Goal: Information Seeking & Learning: Learn about a topic

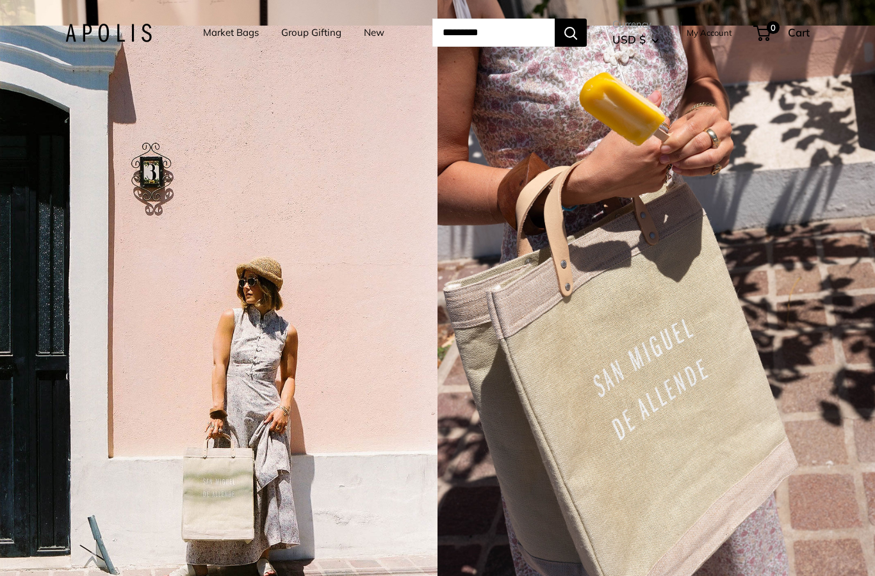
click at [218, 35] on link "Market Bags" at bounding box center [231, 33] width 56 height 18
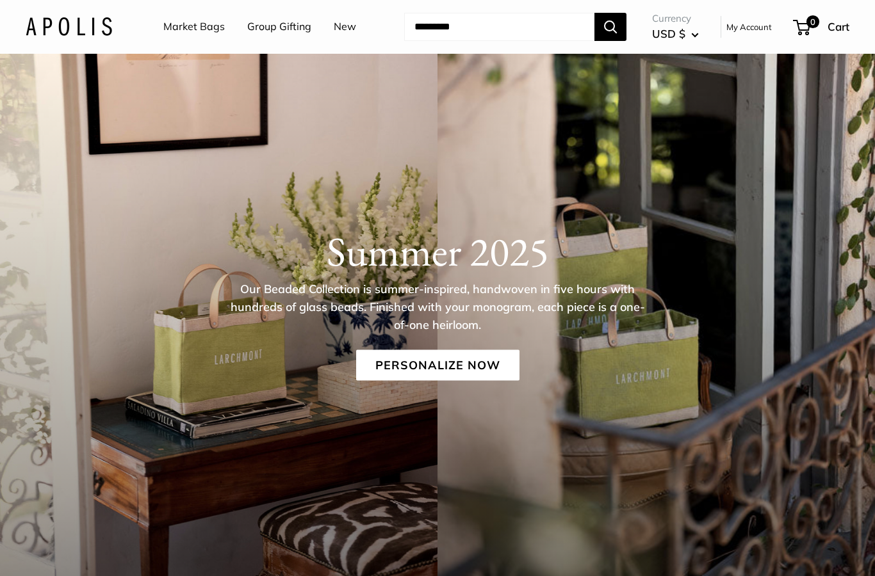
click at [339, 29] on link "New" at bounding box center [345, 26] width 22 height 19
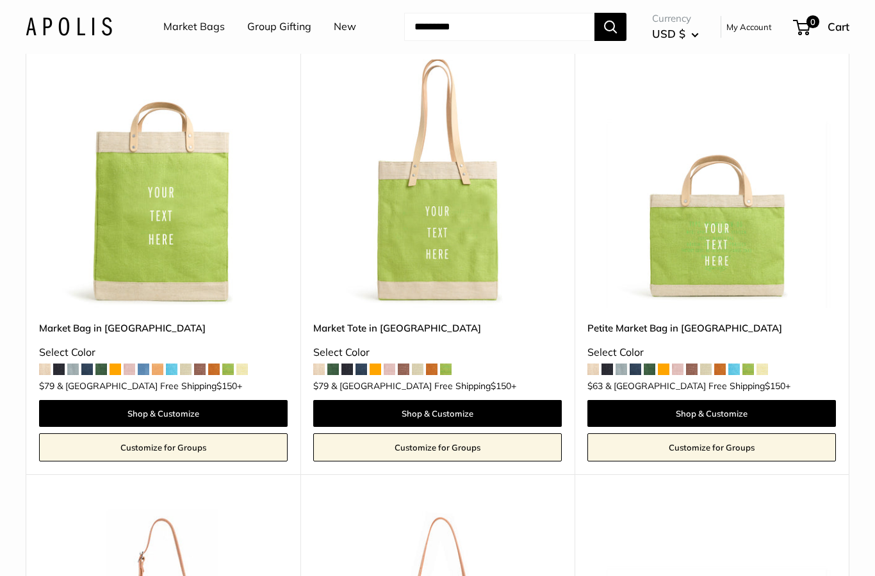
scroll to position [109, 0]
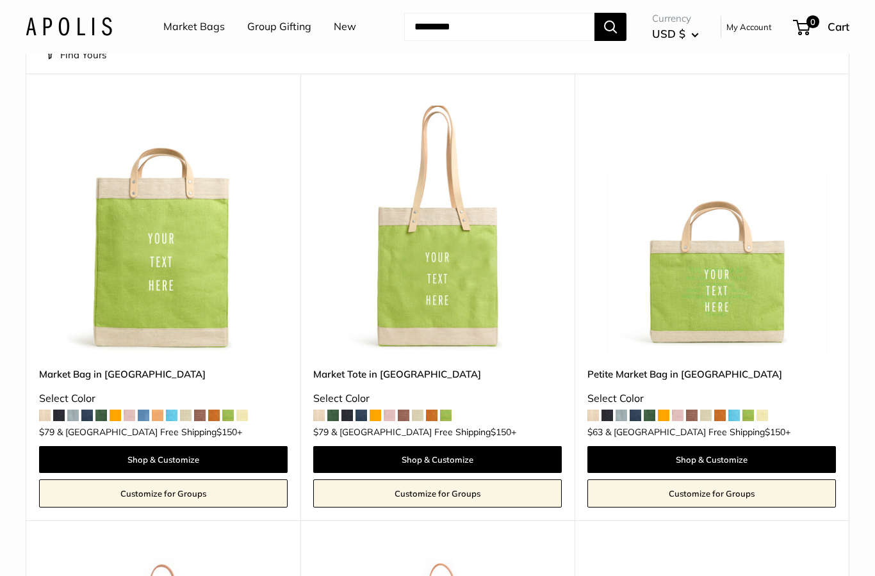
click at [467, 261] on img at bounding box center [437, 230] width 248 height 248
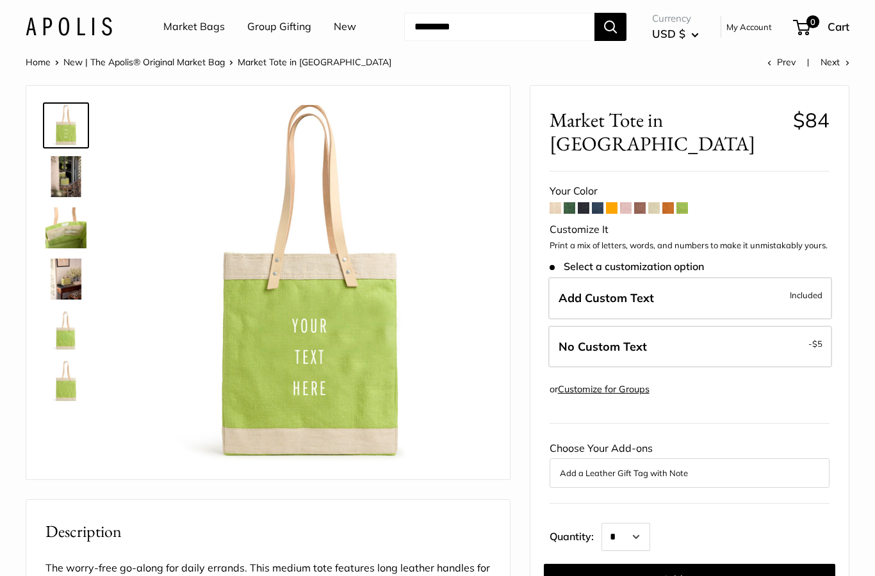
click at [61, 181] on img at bounding box center [65, 176] width 41 height 41
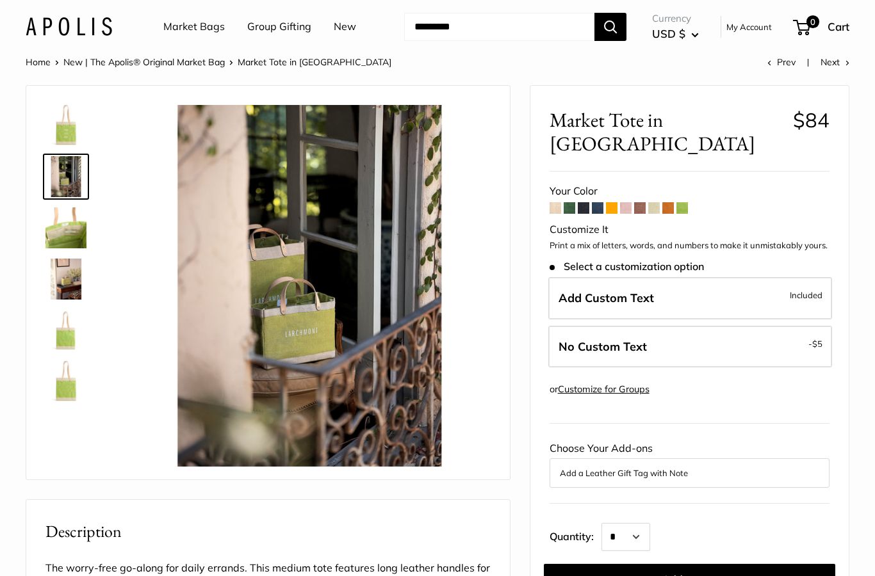
click at [65, 236] on img at bounding box center [65, 227] width 41 height 41
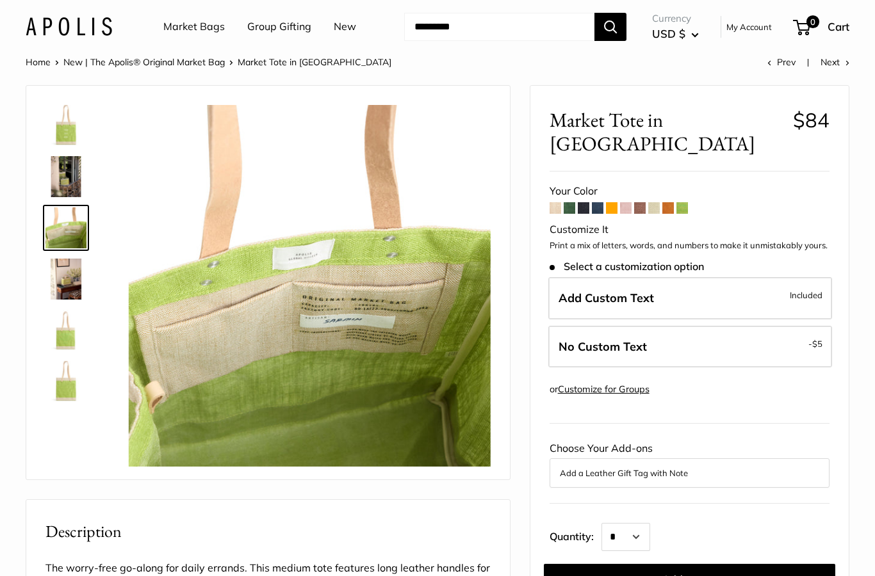
click at [70, 284] on img at bounding box center [65, 279] width 41 height 41
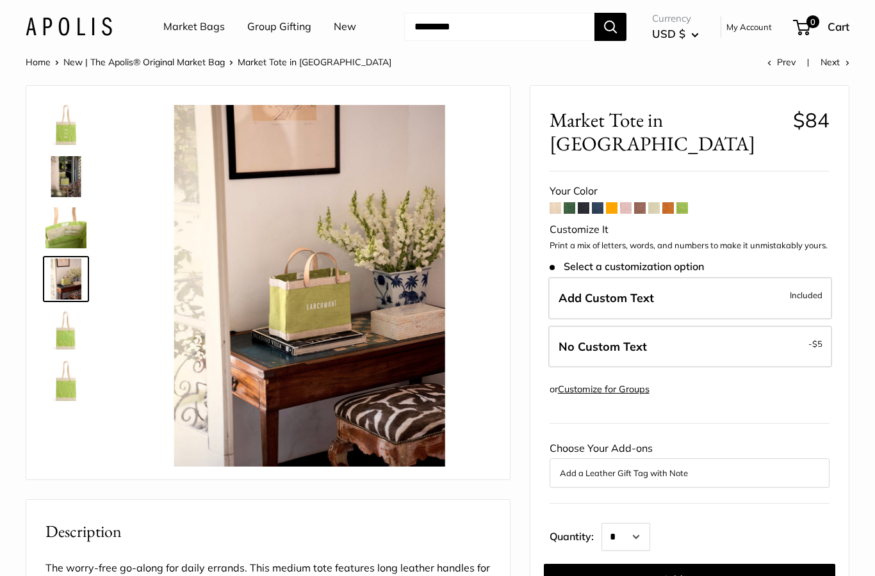
click at [69, 332] on img at bounding box center [65, 330] width 41 height 41
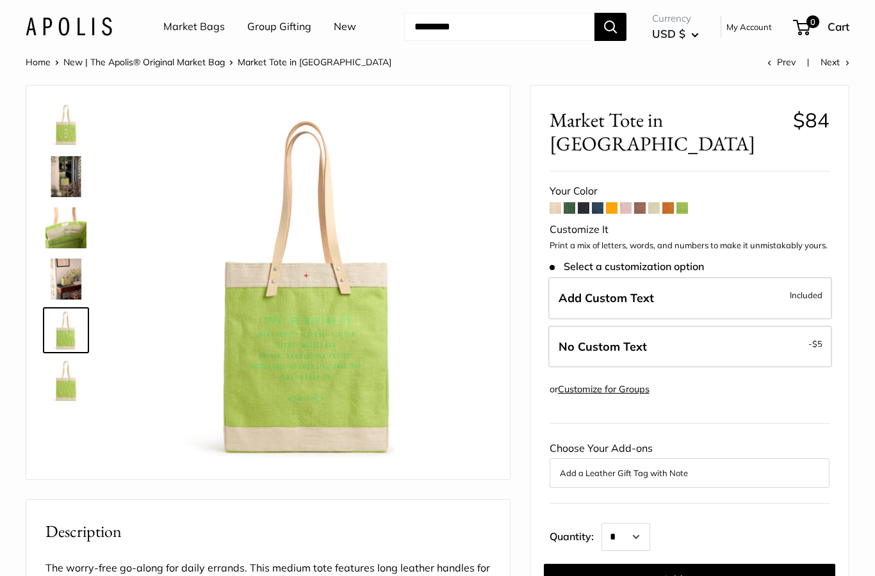
click at [65, 391] on img at bounding box center [65, 381] width 41 height 41
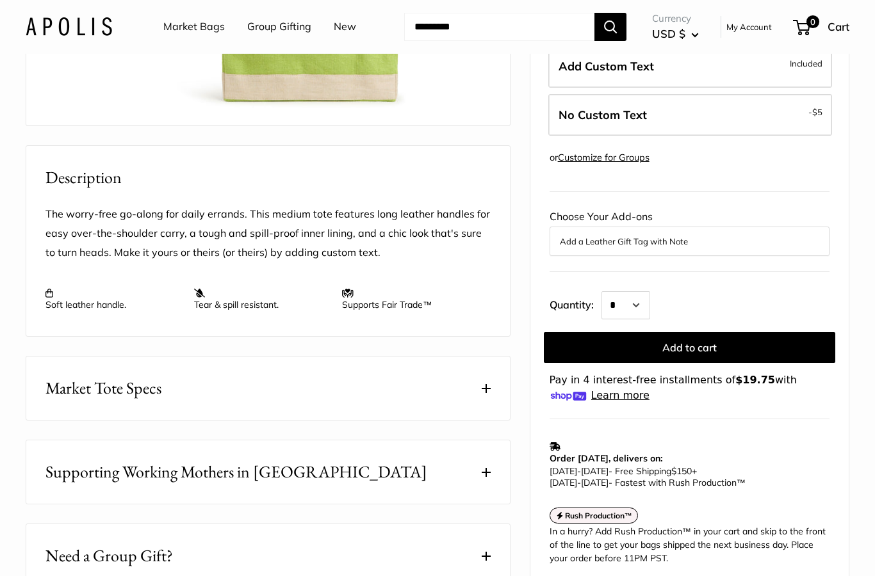
scroll to position [360, 0]
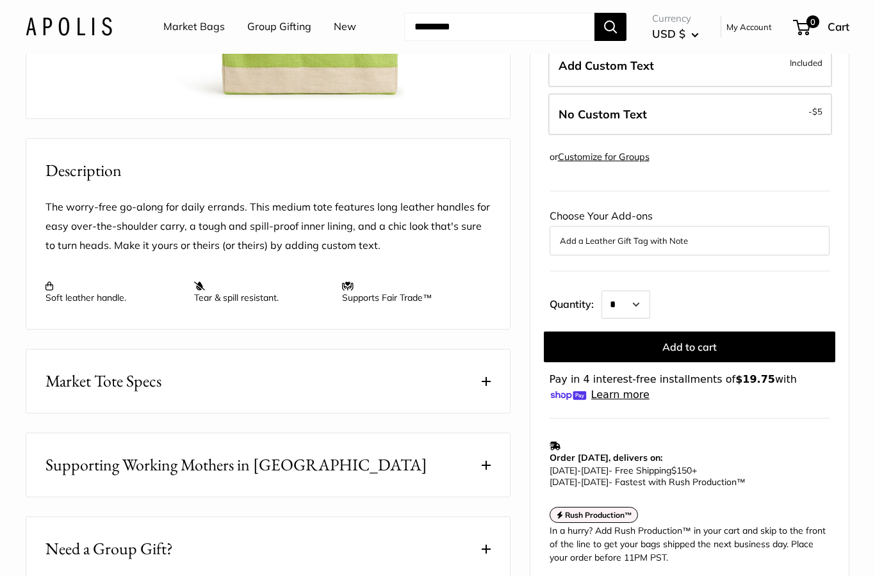
click at [360, 382] on button "Market Tote Specs" at bounding box center [267, 381] width 483 height 63
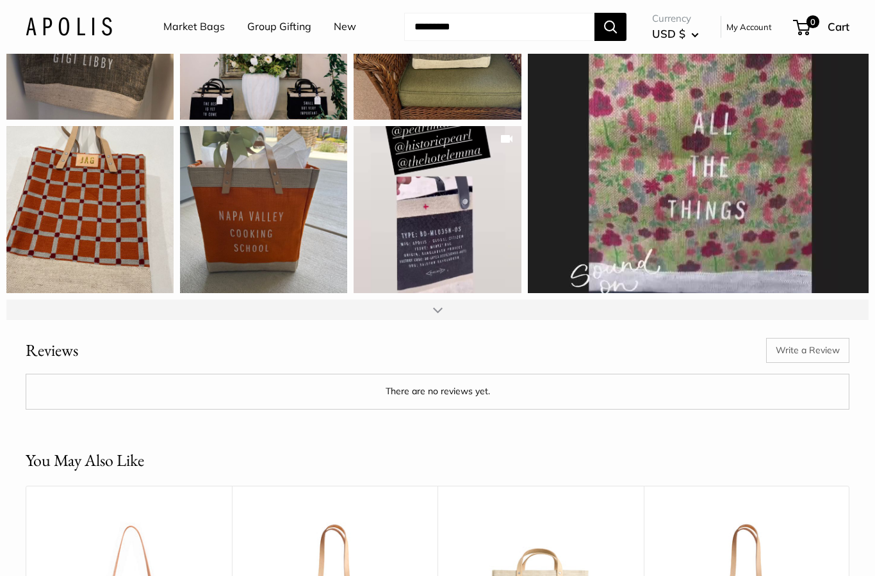
scroll to position [1702, 0]
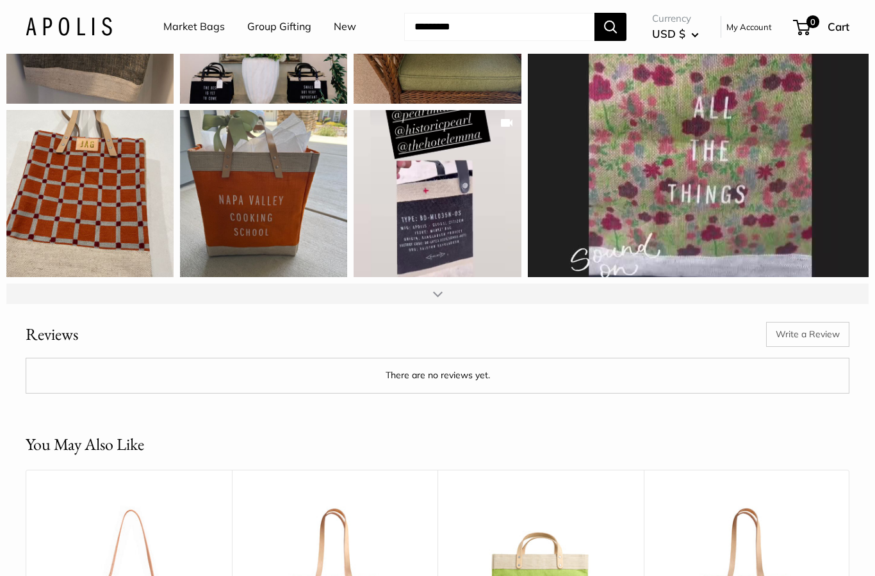
click at [437, 289] on div at bounding box center [438, 294] width 10 height 10
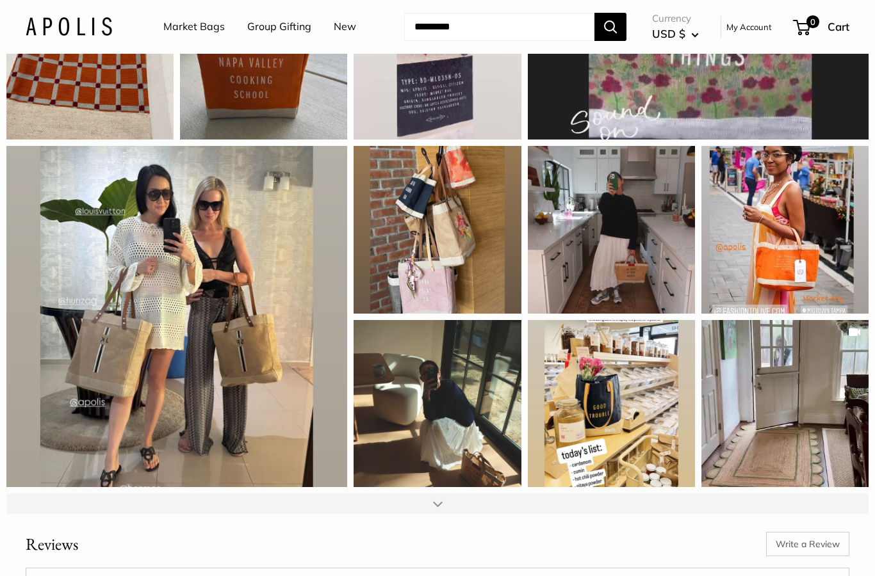
scroll to position [1844, 0]
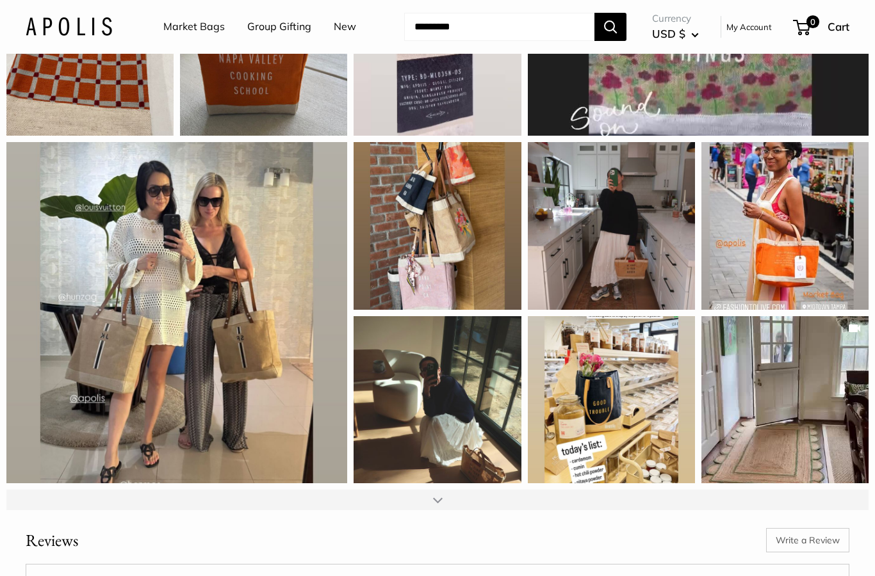
click at [433, 495] on div at bounding box center [438, 500] width 10 height 10
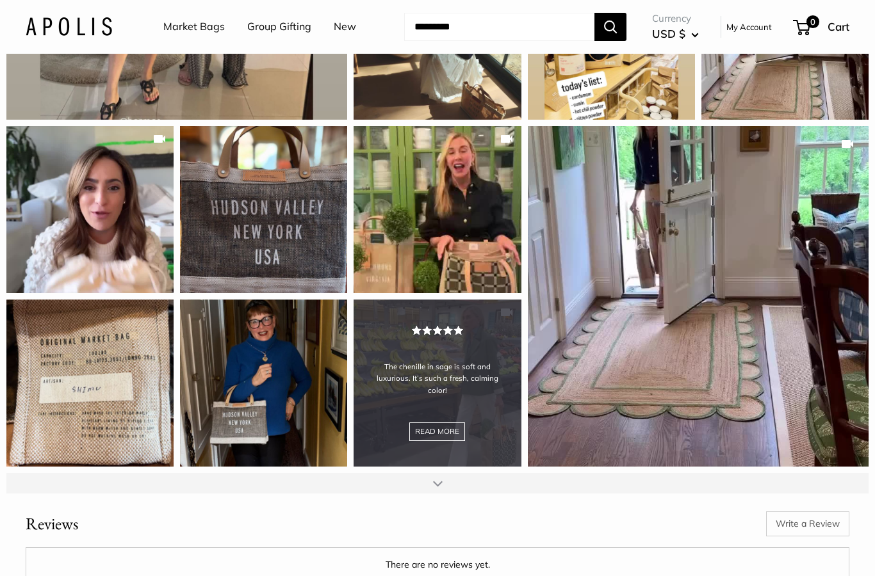
scroll to position [2208, 0]
click at [446, 426] on div "The chenille in sage is soft and luxurious. It’s such a fresh, calming color! R…" at bounding box center [436, 383] width 167 height 167
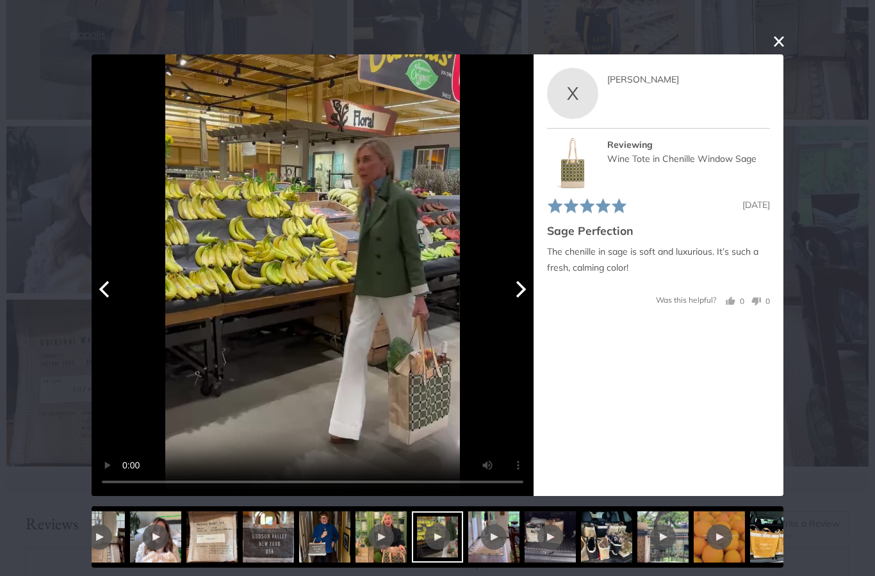
click at [524, 295] on icon "Next" at bounding box center [519, 289] width 17 height 17
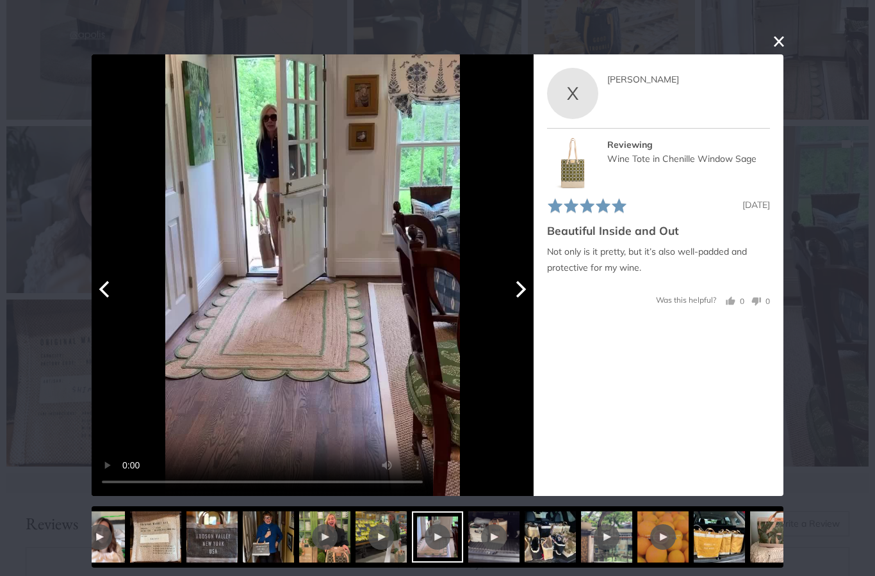
click at [310, 283] on video "Your browser doesn't support HTML5 videos." at bounding box center [313, 275] width 442 height 442
click at [314, 276] on video "Your browser doesn't support HTML5 videos." at bounding box center [313, 275] width 442 height 442
click at [306, 273] on video "Your browser doesn't support HTML5 videos." at bounding box center [313, 275] width 442 height 442
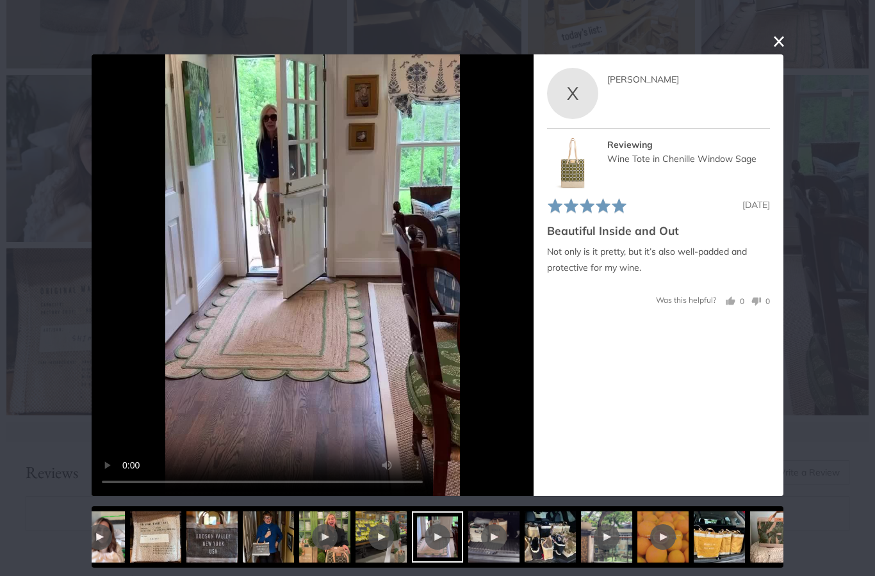
click at [615, 85] on span "[PERSON_NAME]" at bounding box center [643, 80] width 72 height 12
click at [779, 42] on button "close this modal window" at bounding box center [778, 41] width 15 height 15
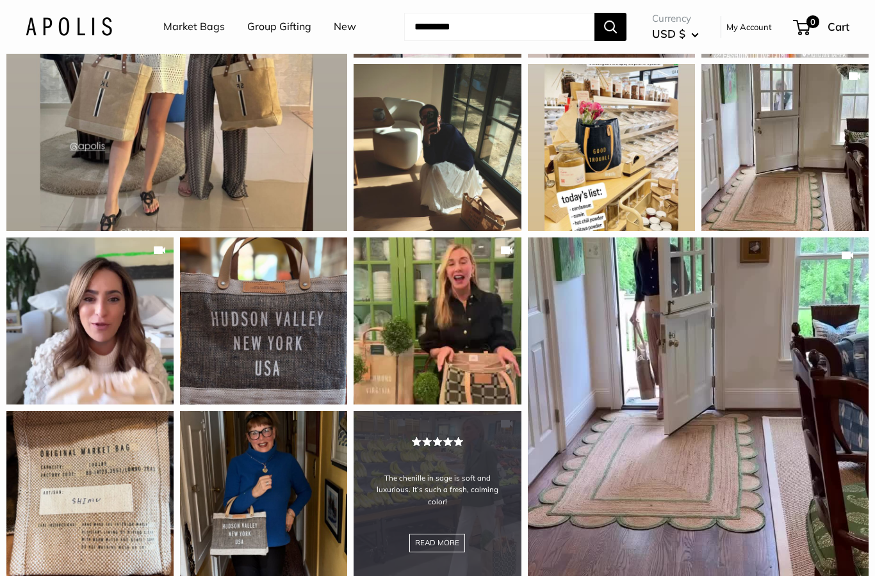
scroll to position [2101, 0]
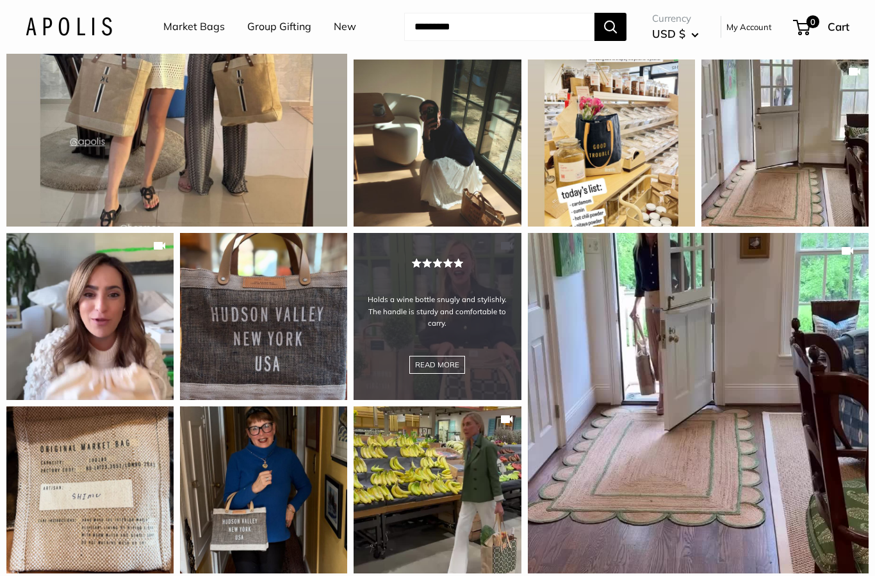
click at [443, 330] on div "Holds a wine bottle snugly and stylishly. The handle is sturdy and comfortable …" at bounding box center [436, 316] width 167 height 167
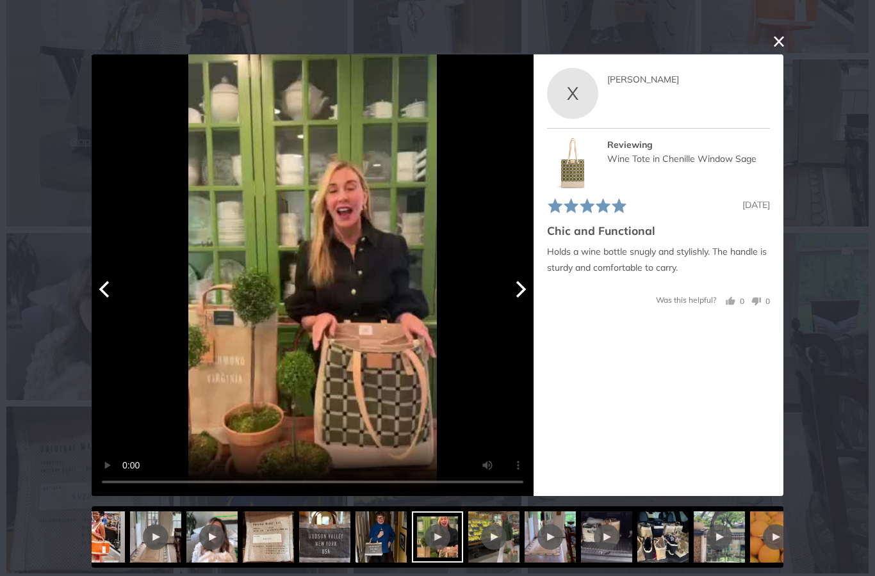
click at [314, 283] on video "Your browser doesn't support HTML5 videos." at bounding box center [313, 275] width 442 height 442
click at [316, 282] on video "Your browser doesn't support HTML5 videos." at bounding box center [313, 275] width 442 height 442
click at [257, 280] on video "Your browser doesn't support HTML5 videos." at bounding box center [313, 275] width 442 height 442
click at [311, 277] on video "Your browser doesn't support HTML5 videos." at bounding box center [313, 275] width 442 height 442
click at [309, 279] on video "Your browser doesn't support HTML5 videos." at bounding box center [313, 275] width 442 height 442
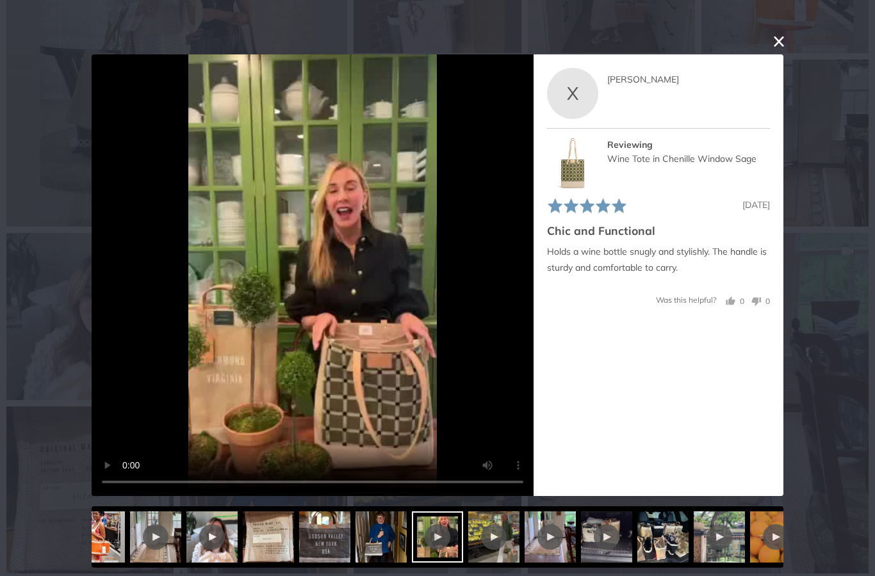
scroll to position [2152, 0]
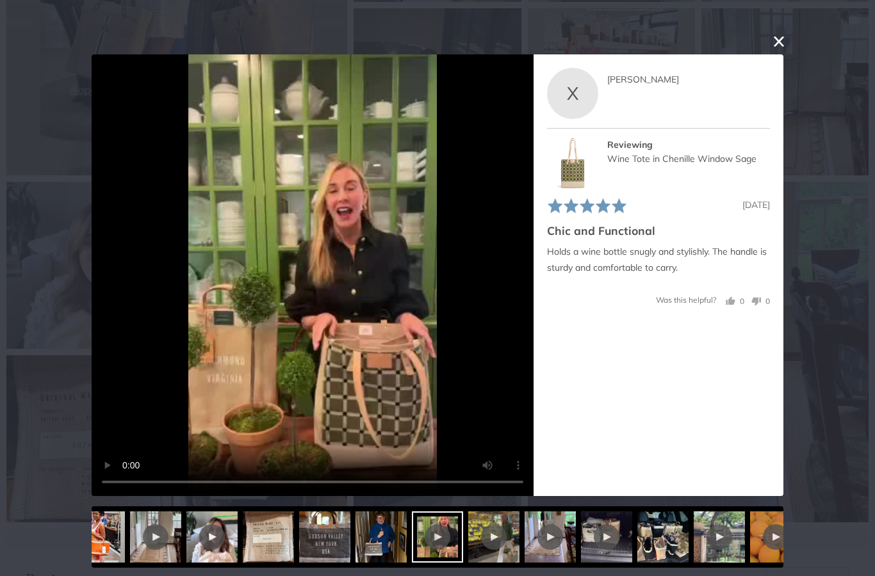
click at [779, 44] on button "close this modal window" at bounding box center [778, 41] width 15 height 15
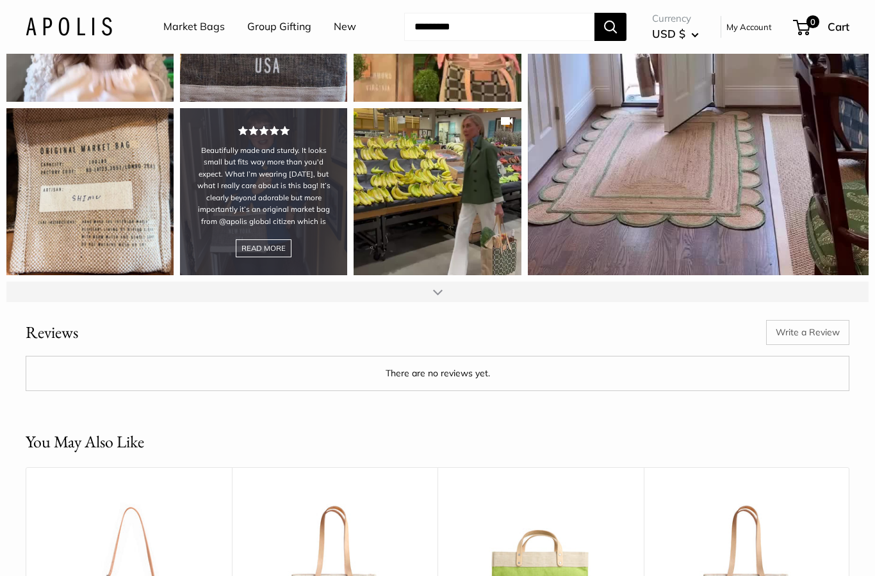
scroll to position [2398, 0]
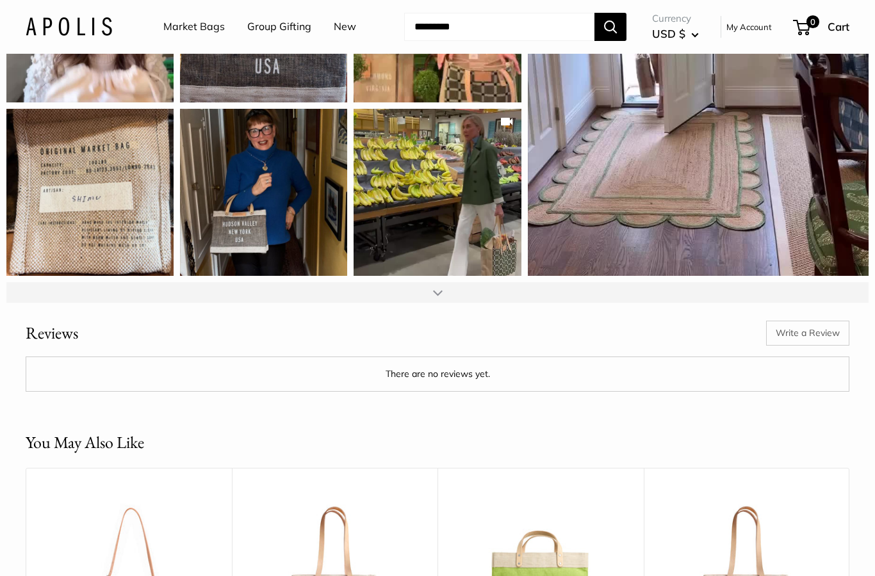
click at [442, 288] on div at bounding box center [438, 292] width 10 height 10
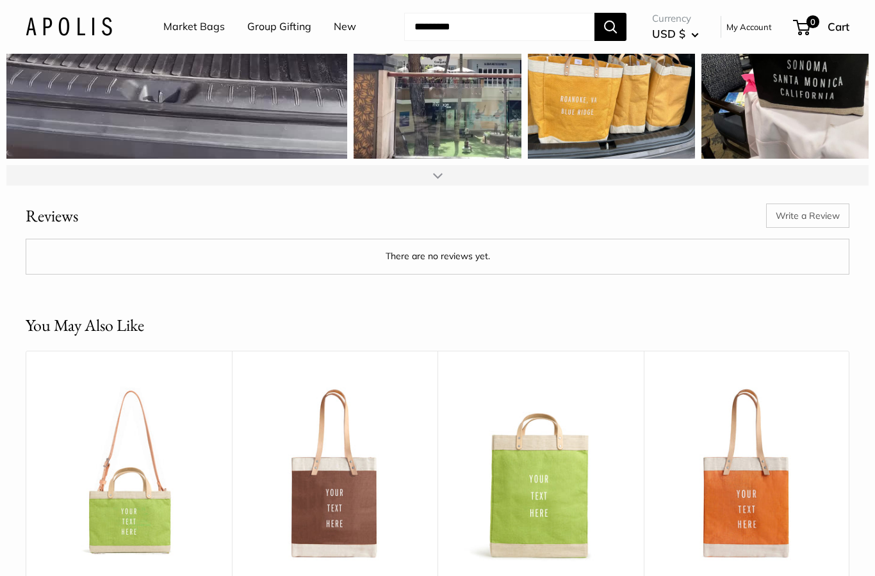
scroll to position [2914, 0]
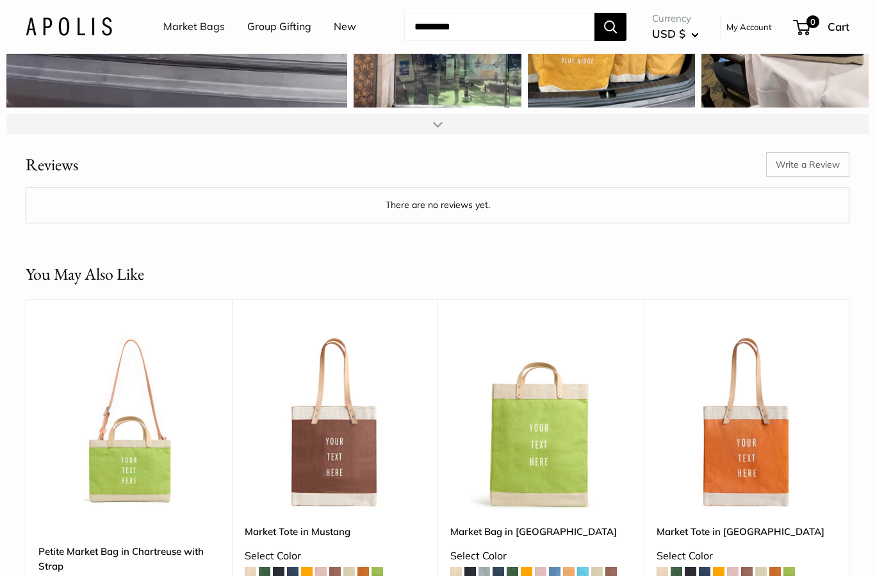
click at [441, 122] on div at bounding box center [438, 124] width 10 height 10
